Goal: Transaction & Acquisition: Download file/media

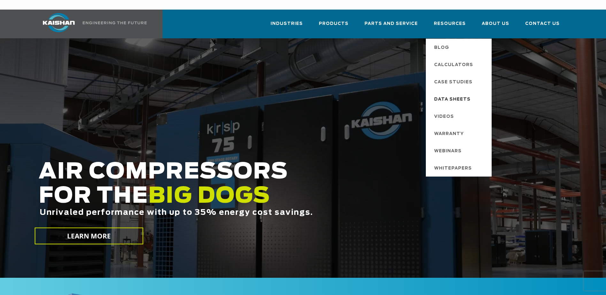
click at [450, 94] on span "Data Sheets" at bounding box center [452, 99] width 36 height 11
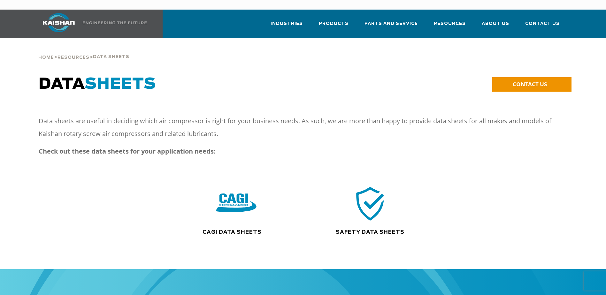
click at [244, 193] on img at bounding box center [236, 203] width 41 height 41
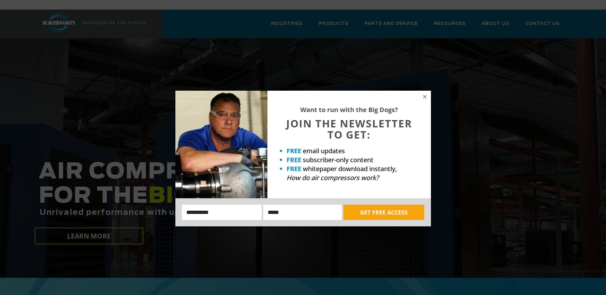
click at [427, 99] on div "Want to run with the Big Dogs? JOIN THE NEWSLETTER TO GET: FREE email updates F…" at bounding box center [349, 145] width 164 height 108
click at [422, 99] on div "Want to run with the Big Dogs? JOIN THE NEWSLETTER TO GET: FREE email updates F…" at bounding box center [303, 159] width 256 height 136
click at [426, 97] on icon at bounding box center [425, 97] width 4 height 4
